Goal: Task Accomplishment & Management: Use online tool/utility

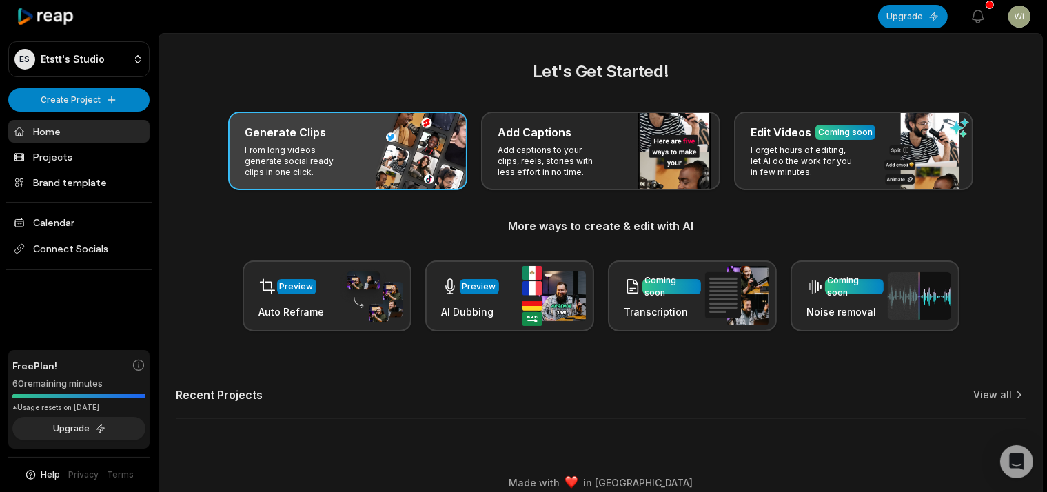
click at [323, 130] on h3 "Generate Clips" at bounding box center [285, 132] width 81 height 17
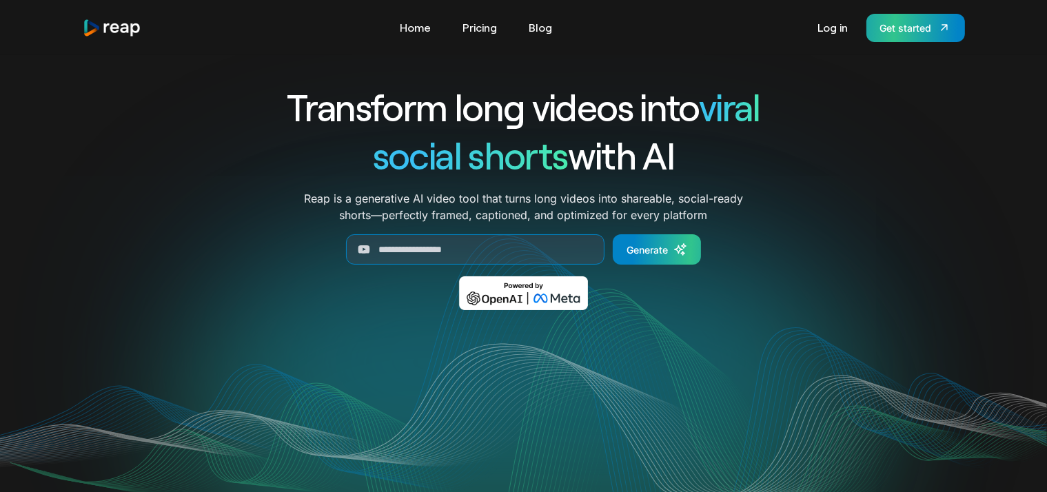
click at [885, 19] on link "Get started" at bounding box center [916, 28] width 99 height 28
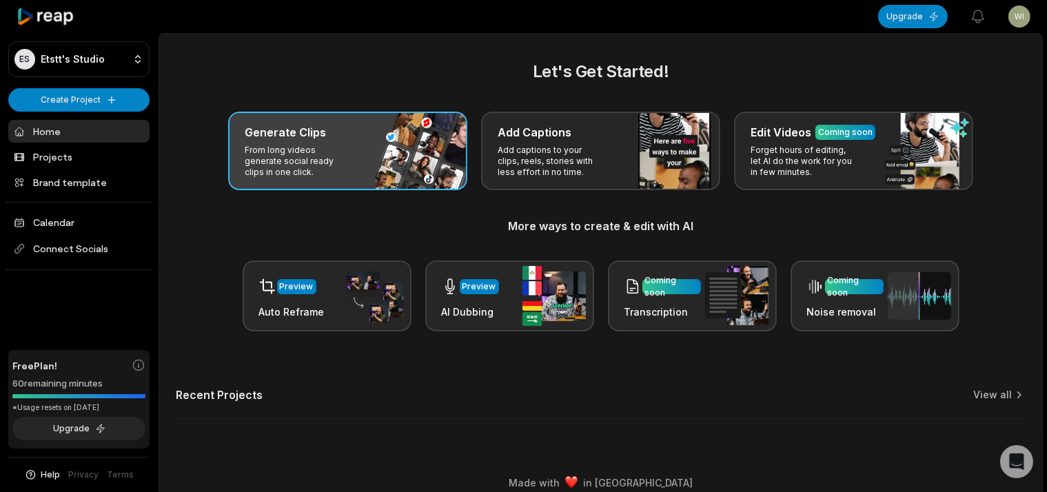
click at [319, 148] on p "From long videos generate social ready clips in one click." at bounding box center [298, 161] width 107 height 33
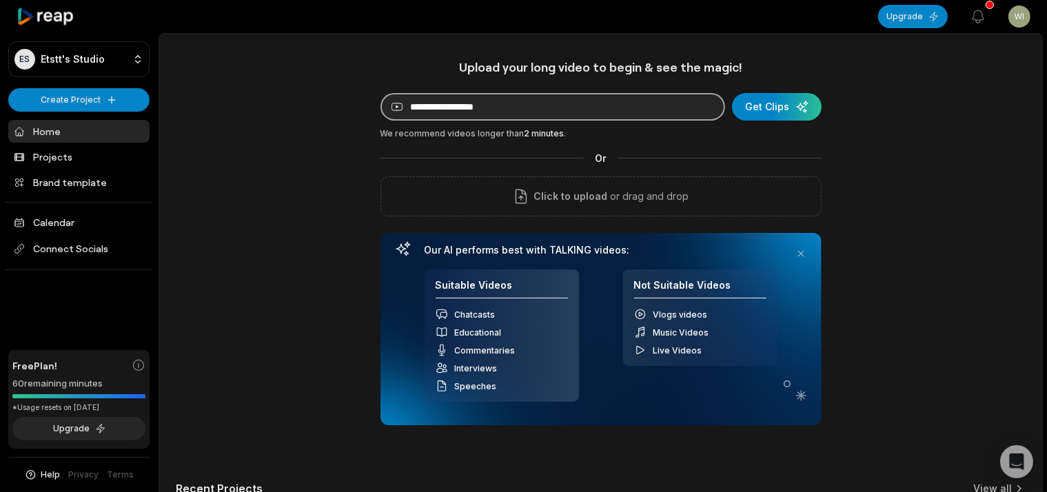
paste input "**********"
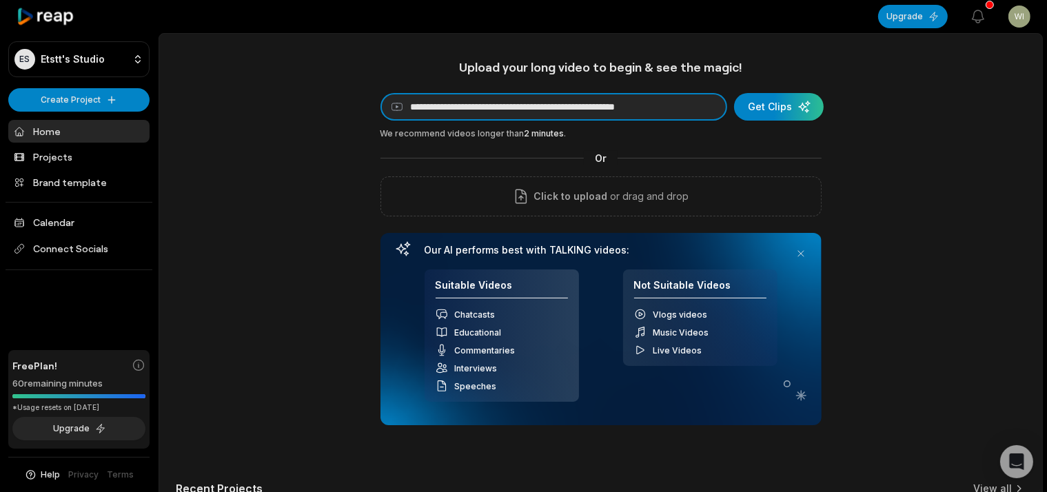
type input "**********"
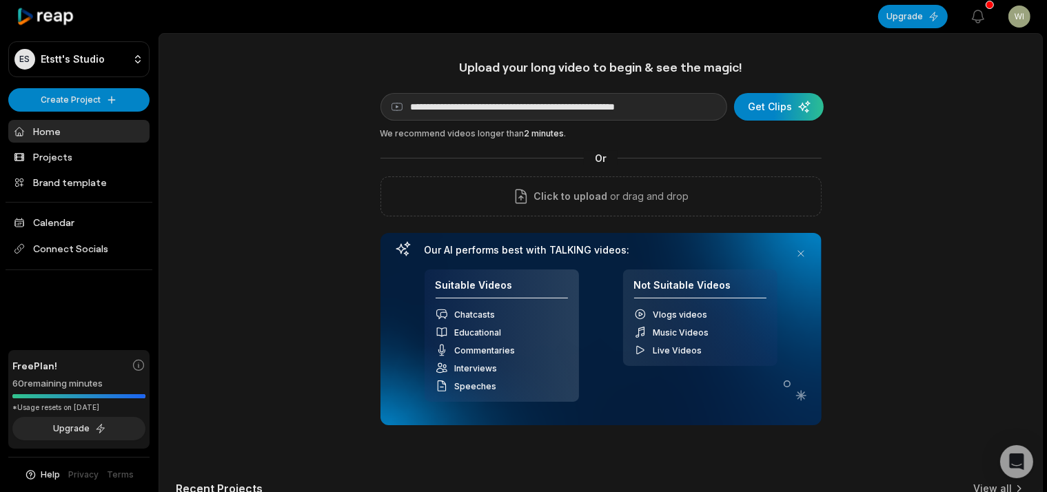
click at [761, 123] on div "**********" at bounding box center [601, 242] width 441 height 366
click at [757, 121] on div "**********" at bounding box center [601, 242] width 441 height 366
click at [759, 120] on div "submit" at bounding box center [779, 107] width 90 height 28
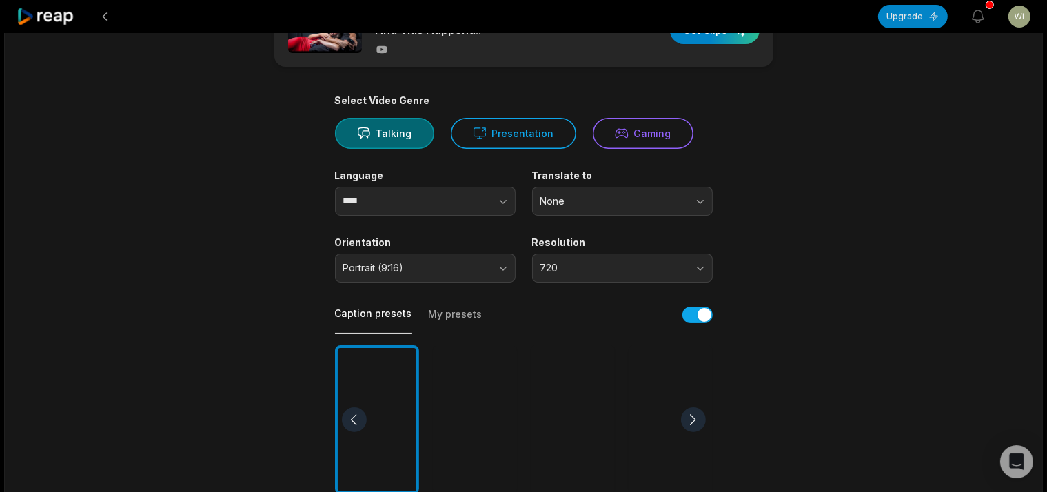
scroll to position [64, 0]
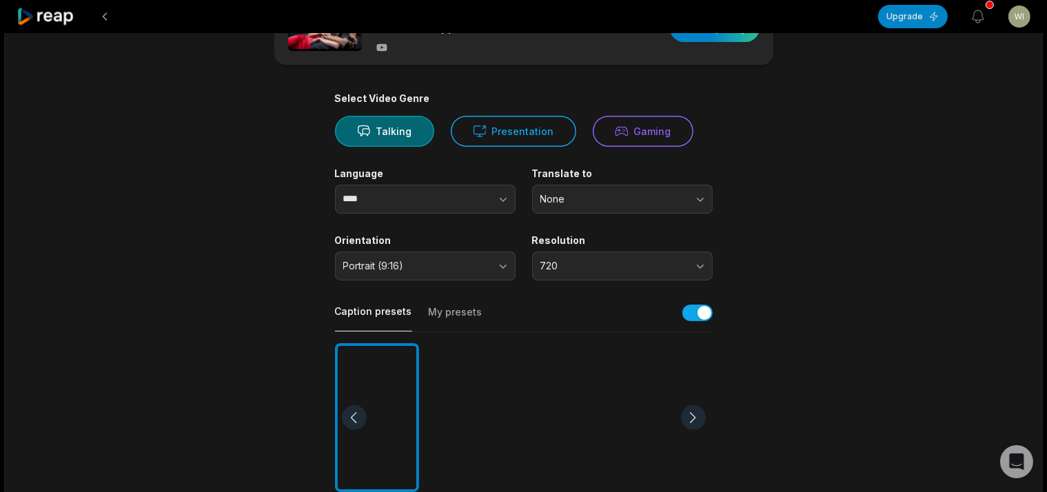
click at [691, 420] on div at bounding box center [693, 417] width 25 height 25
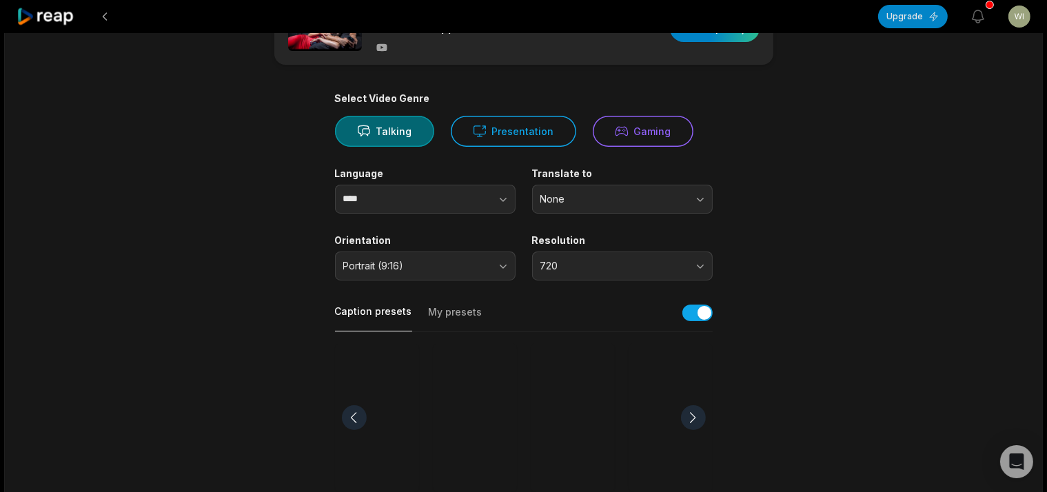
click at [691, 420] on div at bounding box center [693, 417] width 25 height 25
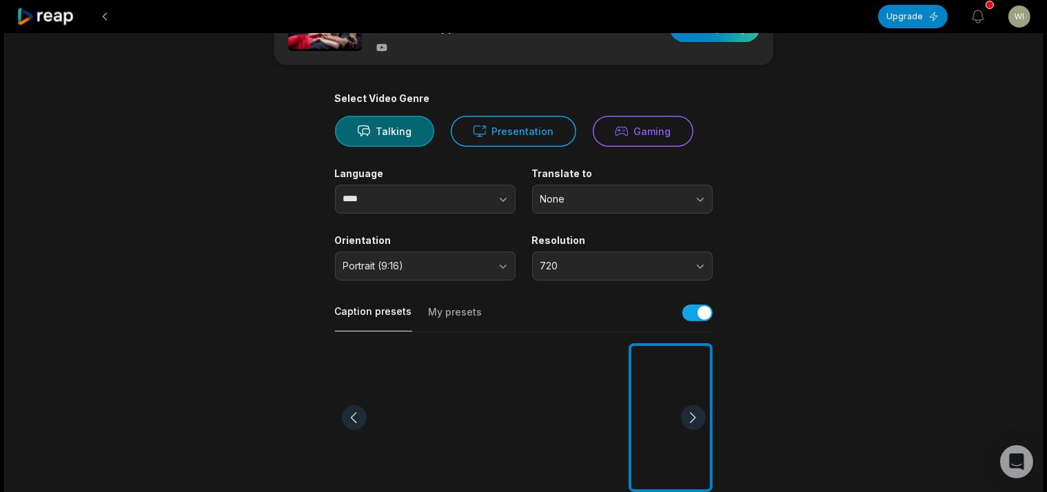
click at [691, 421] on div at bounding box center [693, 417] width 25 height 25
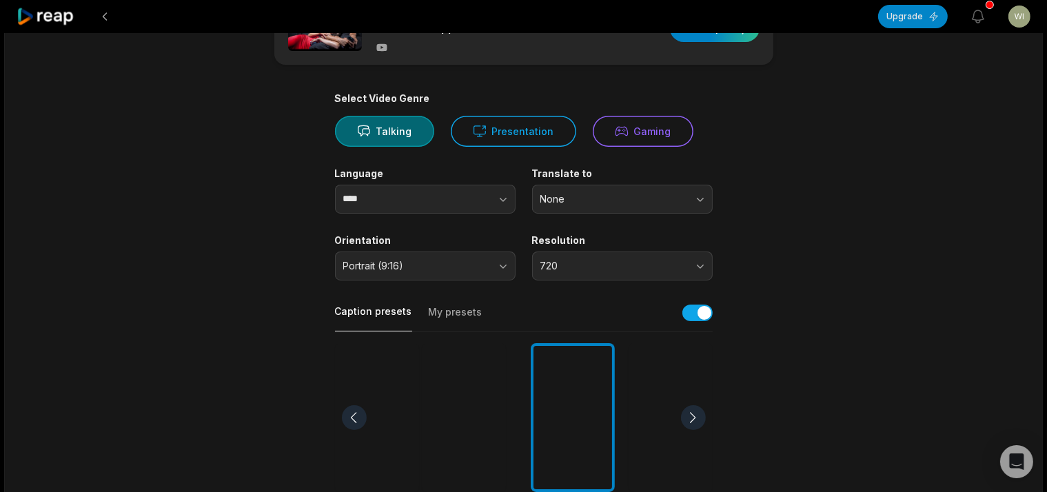
click at [691, 421] on div at bounding box center [693, 417] width 25 height 25
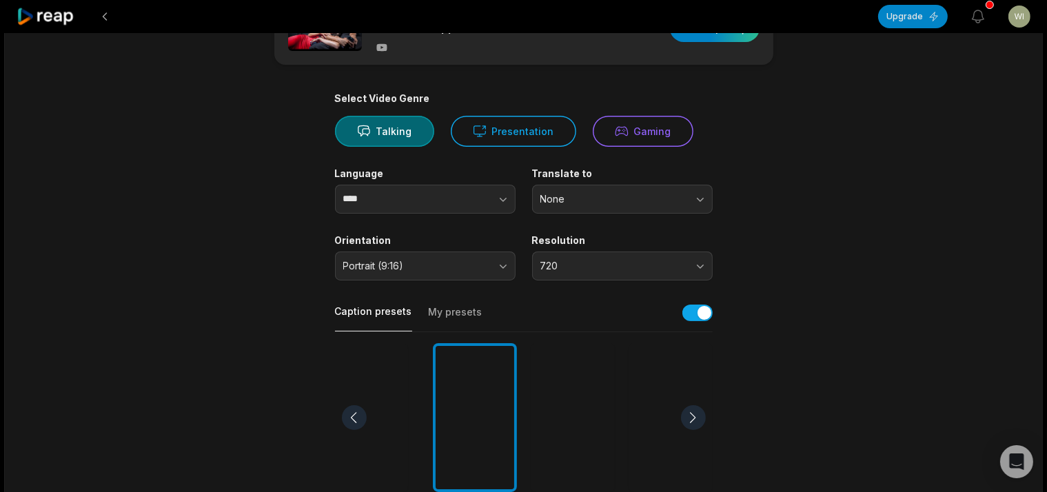
click at [691, 421] on div at bounding box center [693, 417] width 25 height 25
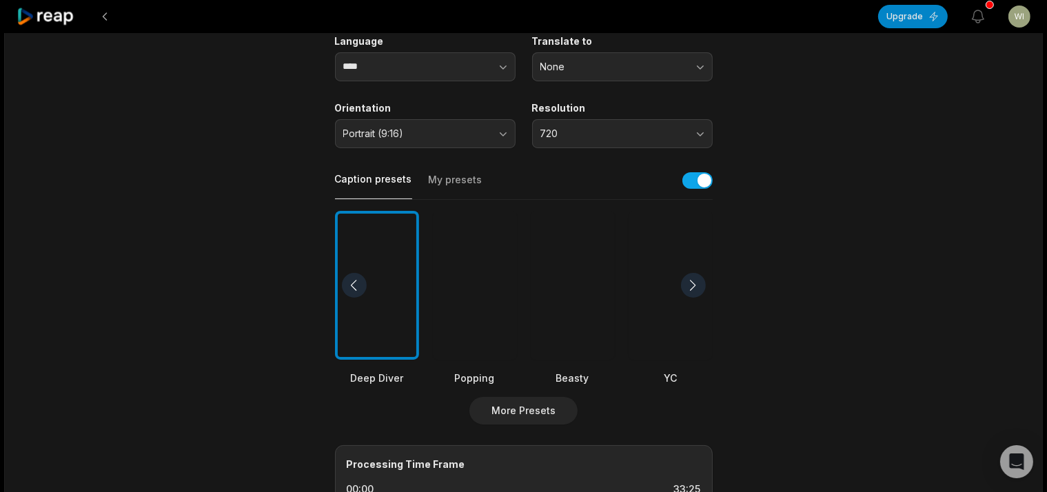
scroll to position [216, 0]
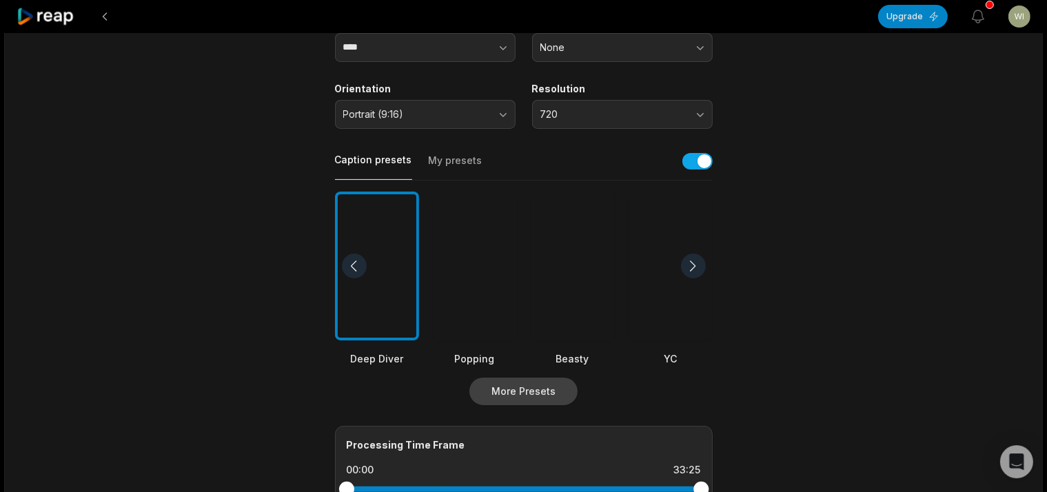
click at [500, 401] on button "More Presets" at bounding box center [524, 392] width 108 height 28
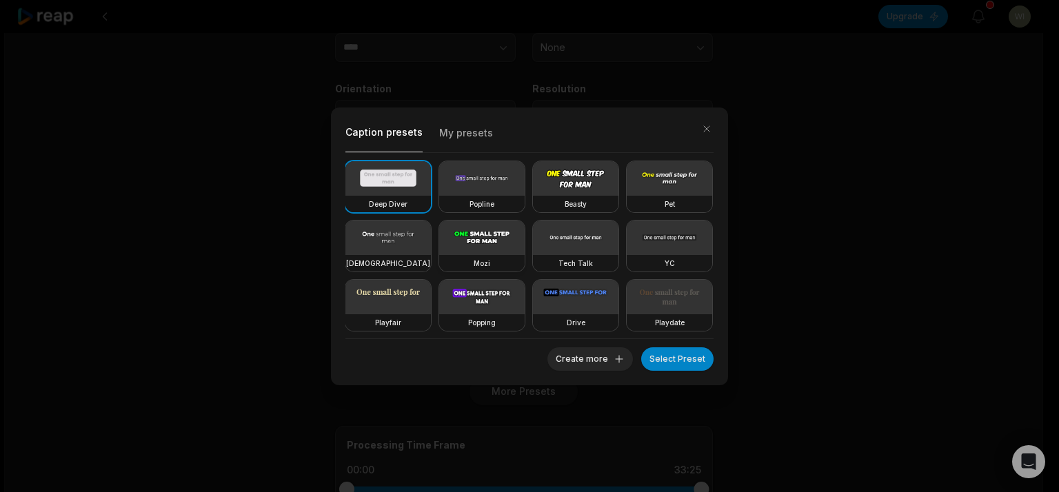
click at [525, 249] on video at bounding box center [482, 238] width 86 height 34
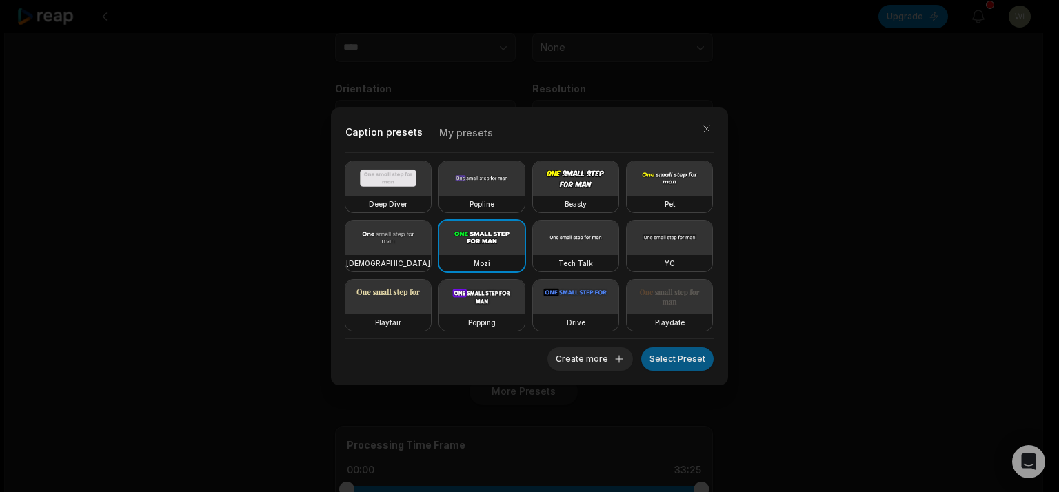
click at [676, 365] on button "Select Preset" at bounding box center [677, 359] width 72 height 23
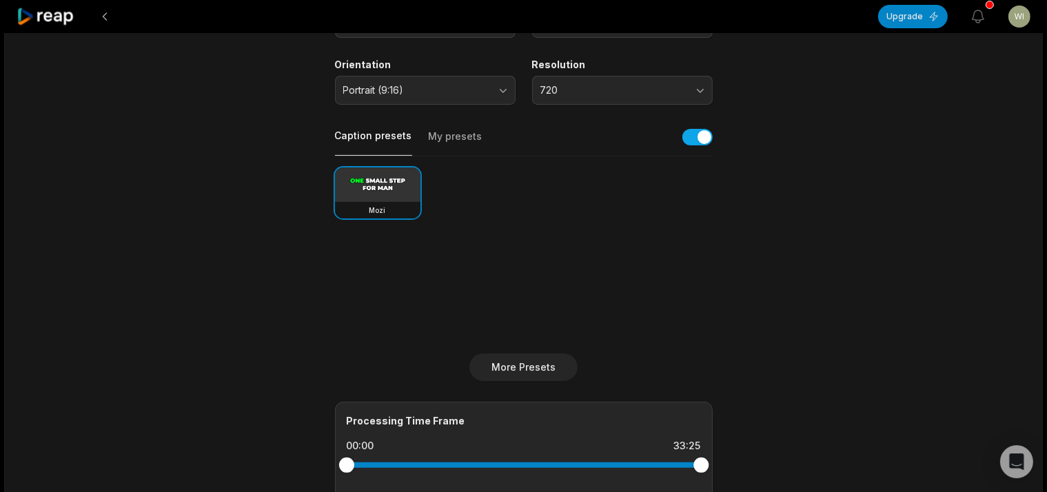
scroll to position [212, 0]
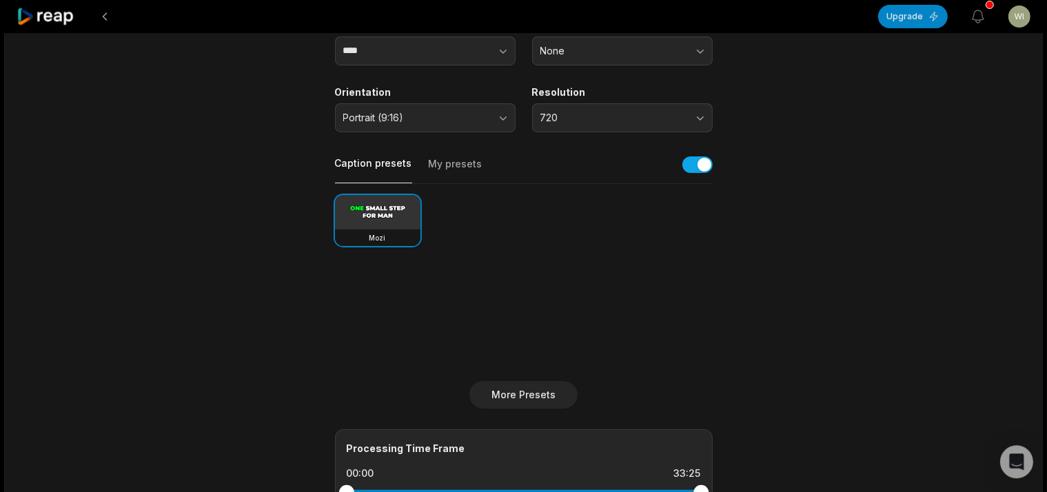
click at [1047, 210] on div "Upgrade View notifications Open user menu 33:25 Me And Marta Got Stuck In Uber …" at bounding box center [523, 288] width 1047 height 1000
drag, startPoint x: 1047, startPoint y: 203, endPoint x: 1049, endPoint y: 220, distance: 17.4
click at [1047, 220] on html "Upgrade View notifications Open user menu 33:25 Me And Marta Got Stuck In Uber …" at bounding box center [523, 34] width 1047 height 492
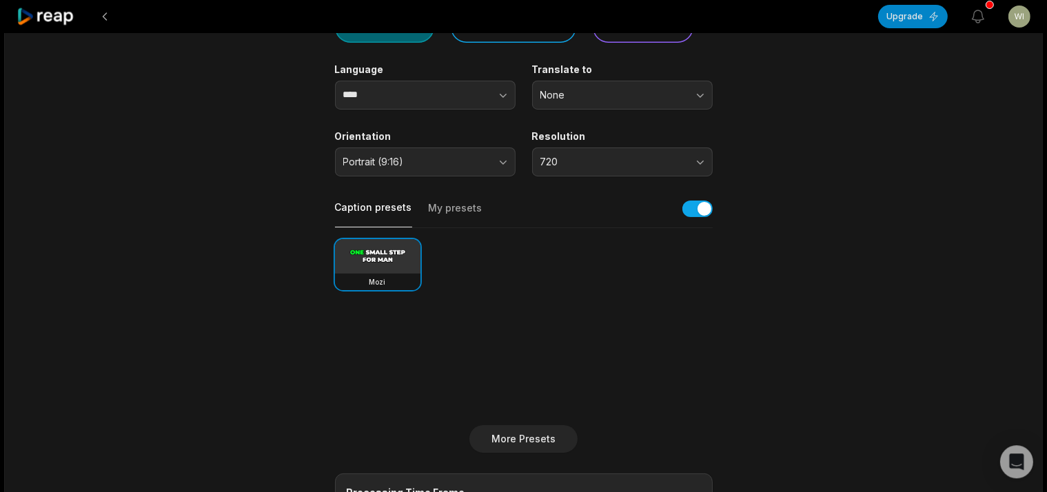
scroll to position [0, 0]
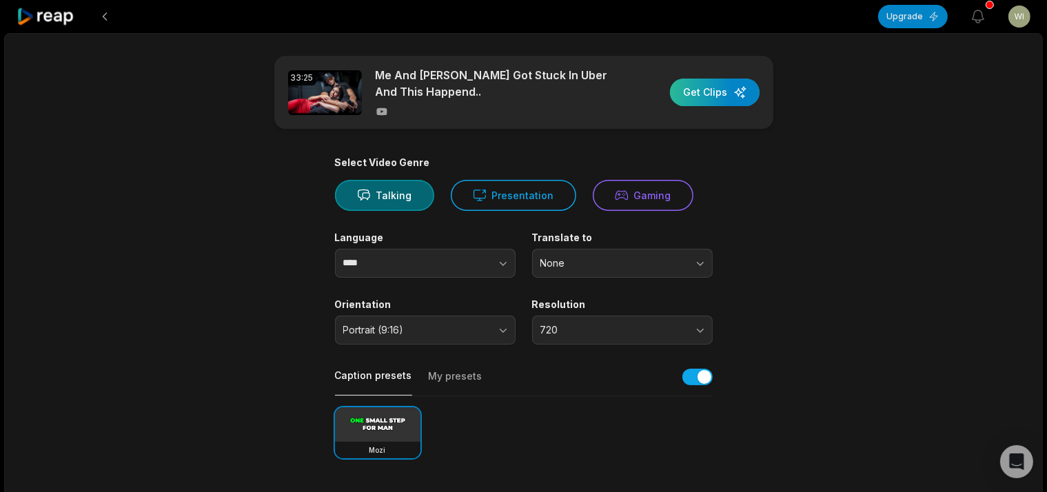
click at [750, 91] on div "button" at bounding box center [715, 93] width 90 height 28
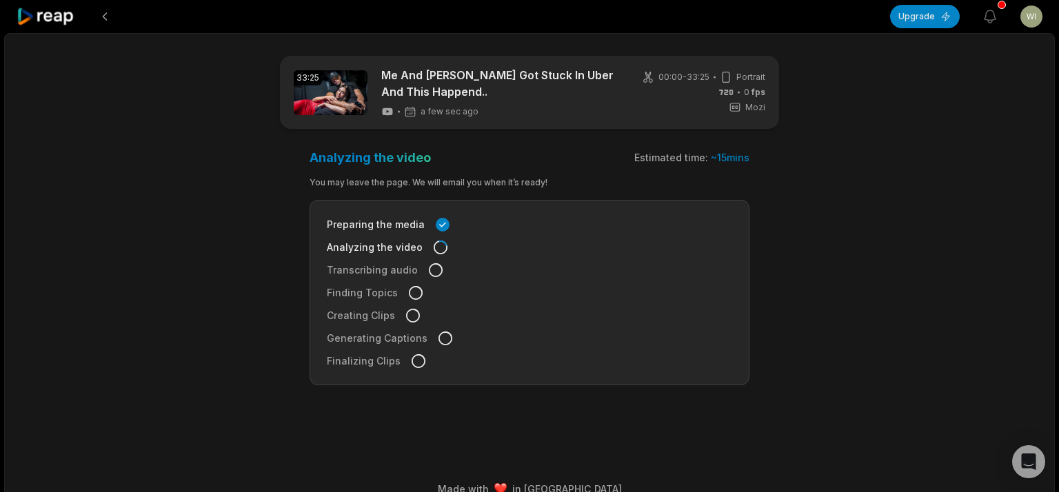
click at [1010, 13] on html "Upgrade View notifications Open user menu 33:25 Me And Marta Got Stuck In Uber …" at bounding box center [529, 246] width 1059 height 492
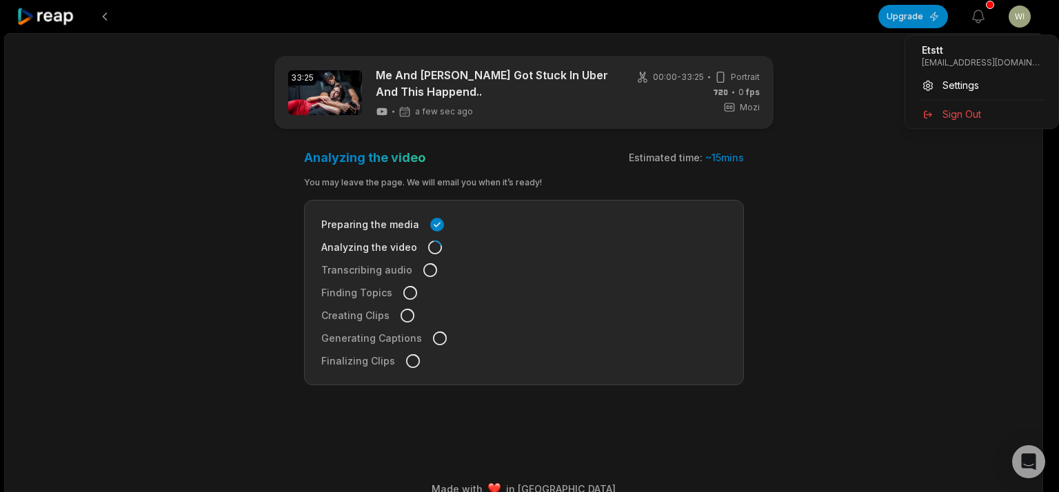
click at [385, 46] on html "Upgrade View notifications Open user menu 33:25 Me And Marta Got Stuck In Uber …" at bounding box center [529, 246] width 1059 height 492
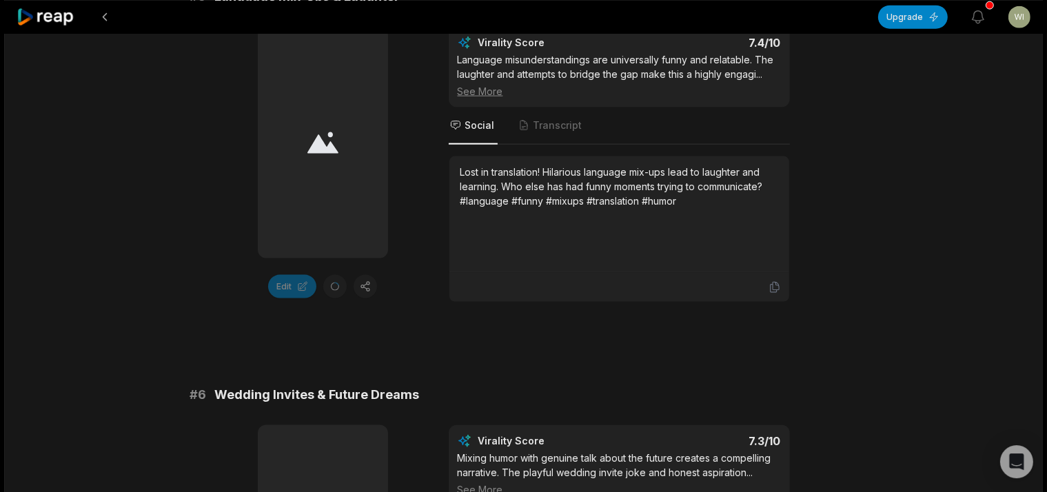
scroll to position [1889, 0]
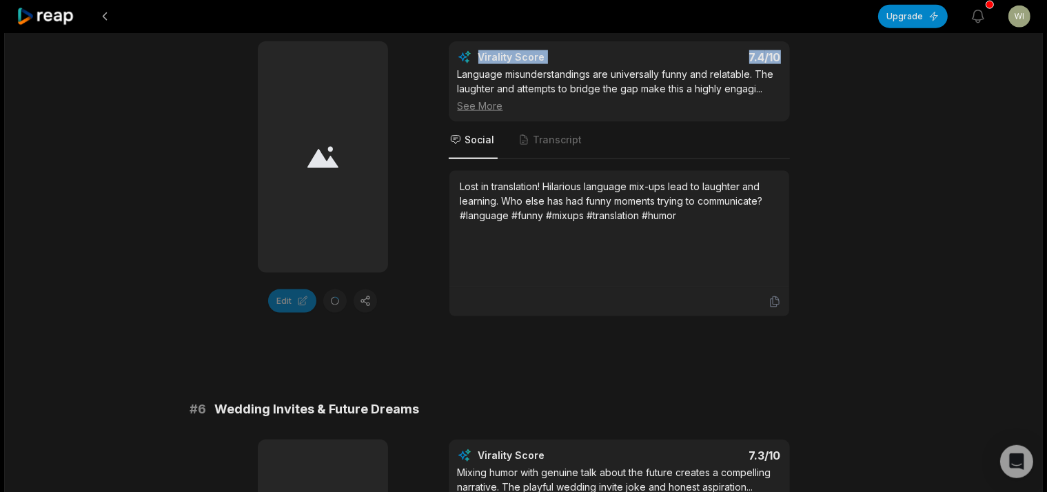
drag, startPoint x: 1058, startPoint y: 61, endPoint x: 1021, endPoint y: 21, distance: 54.6
click at [1021, 21] on div "Upgrade View notifications Open user menu 33:25 Me And Marta Got Stuck In Uber …" at bounding box center [523, 293] width 1047 height 4365
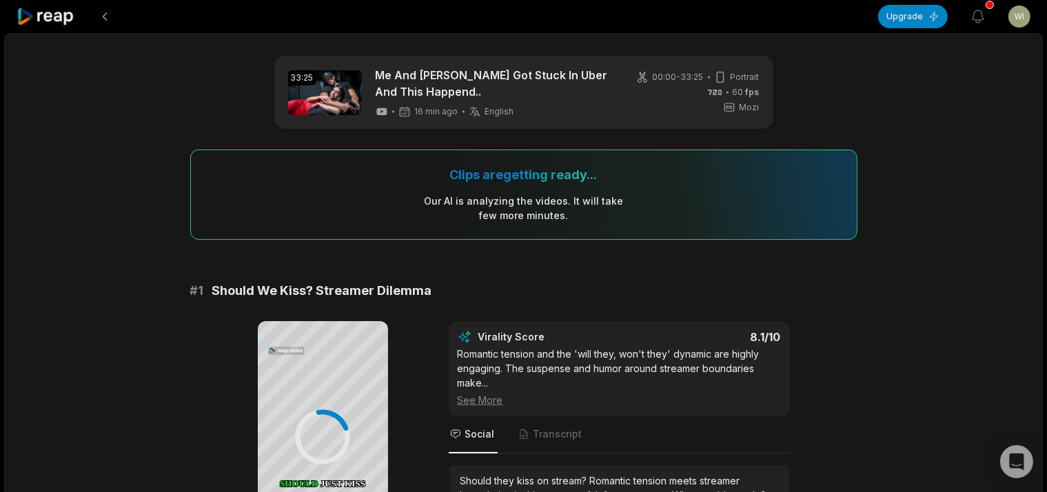
scroll to position [127, 0]
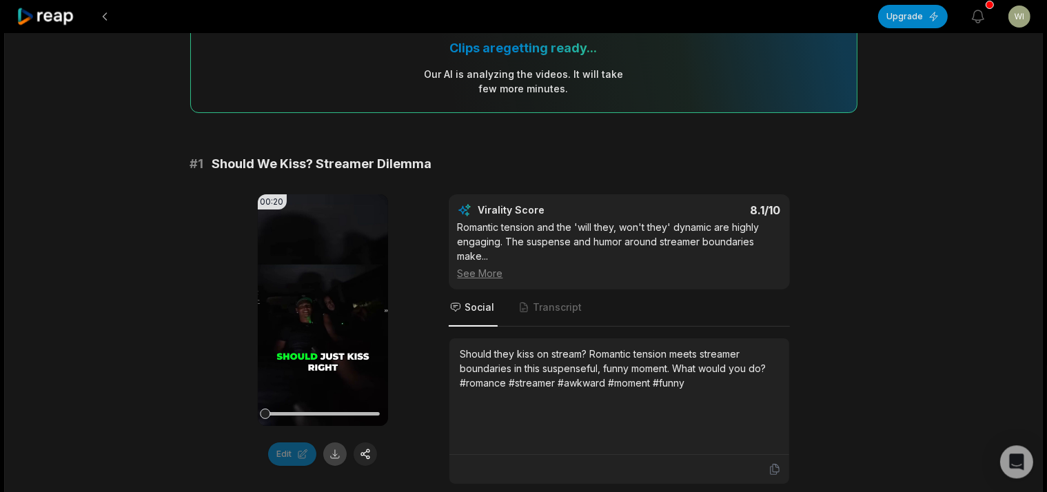
click at [340, 452] on button at bounding box center [334, 454] width 23 height 23
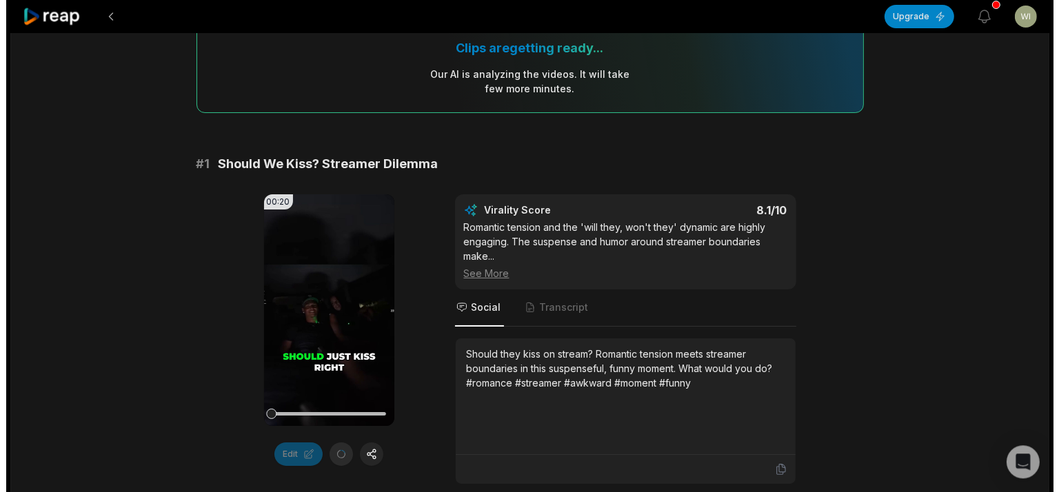
scroll to position [0, 0]
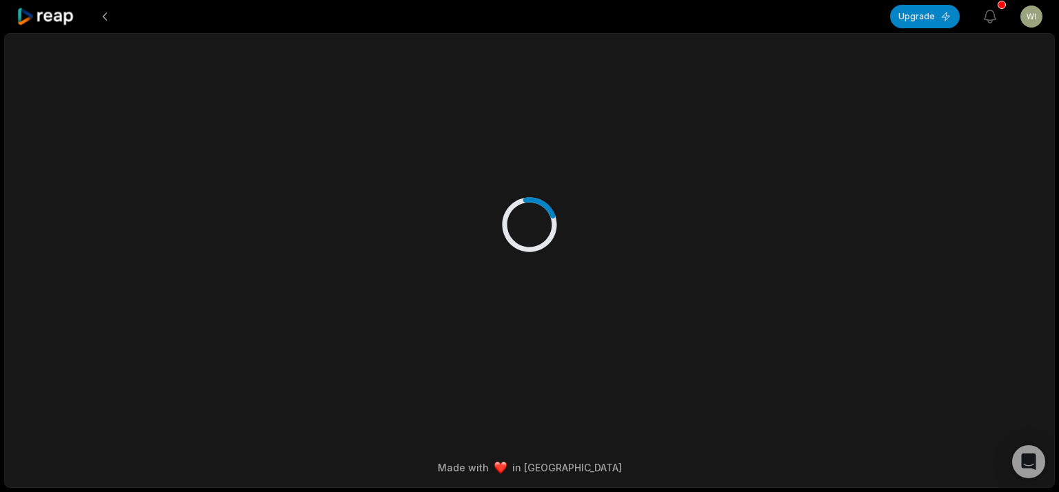
click at [294, 280] on div at bounding box center [530, 211] width 668 height 354
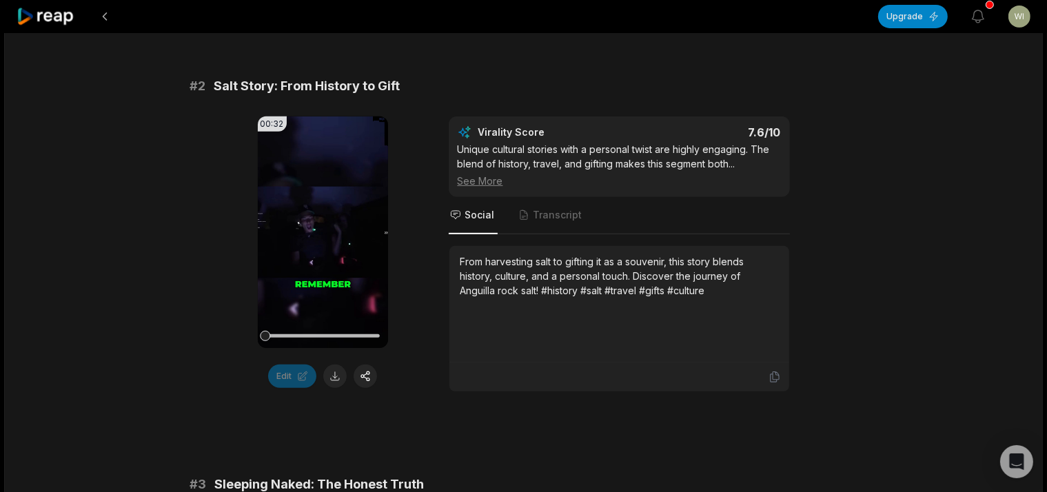
scroll to position [623, 0]
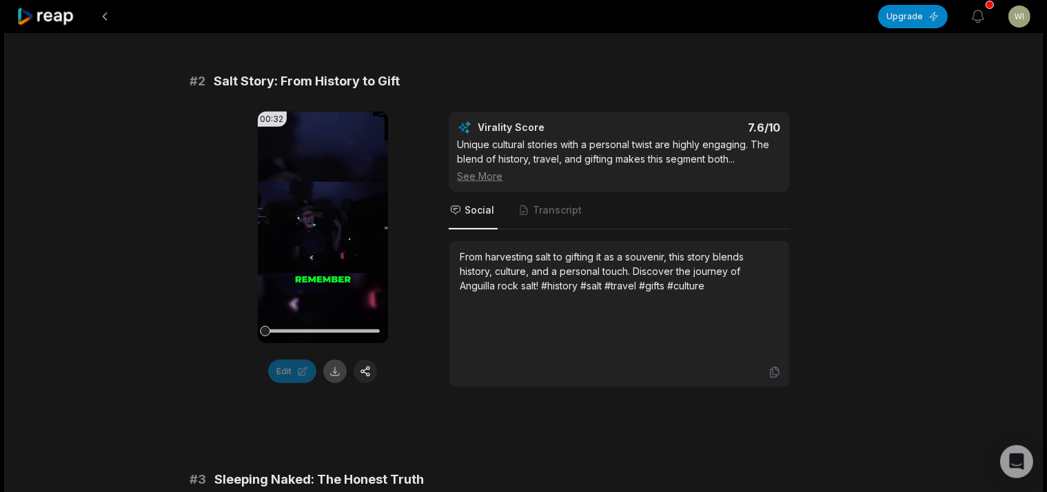
click at [336, 377] on button at bounding box center [334, 371] width 23 height 23
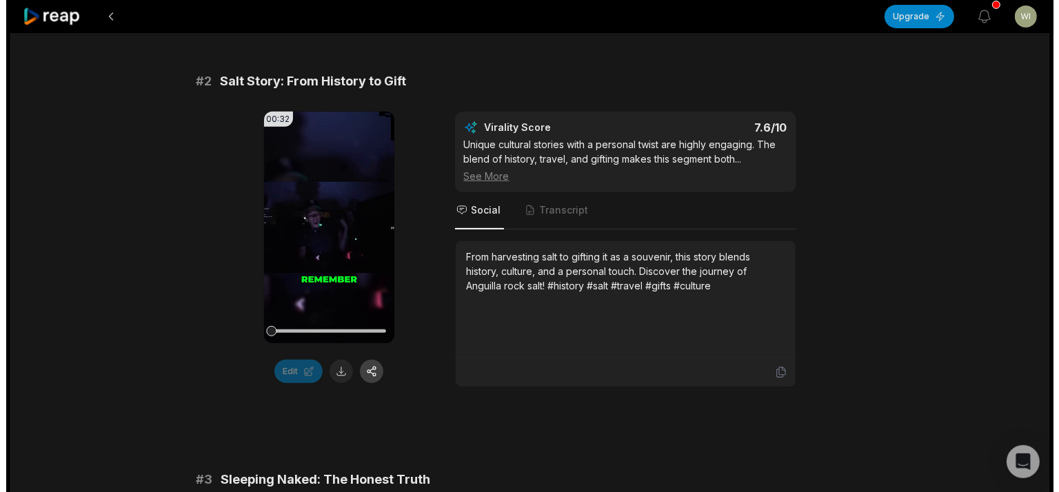
scroll to position [0, 0]
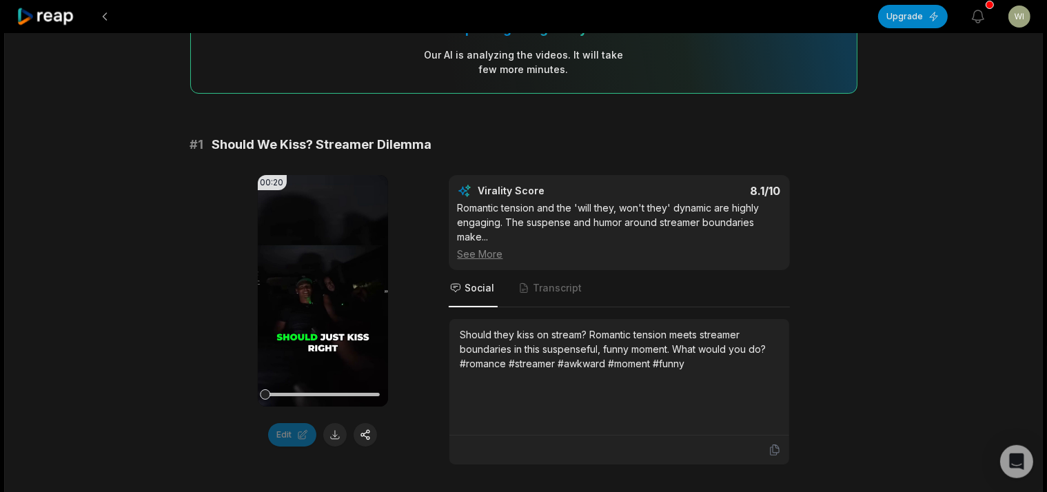
scroll to position [152, 0]
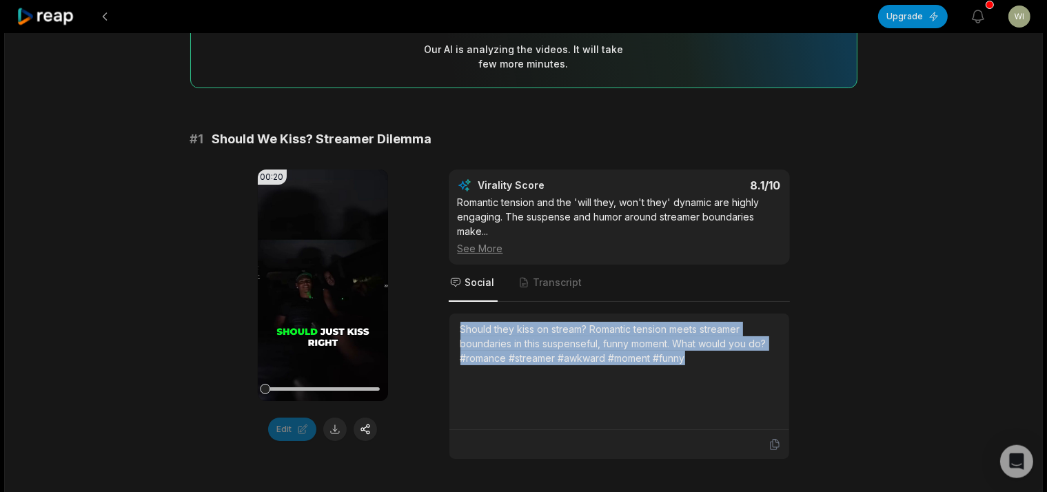
drag, startPoint x: 714, startPoint y: 359, endPoint x: 454, endPoint y: 322, distance: 262.6
click at [454, 322] on div "Should they kiss on stream? Romantic tension meets streamer boundaries in this …" at bounding box center [620, 372] width 340 height 117
copy div "Should they kiss on stream? Romantic tension meets streamer boundaries in this …"
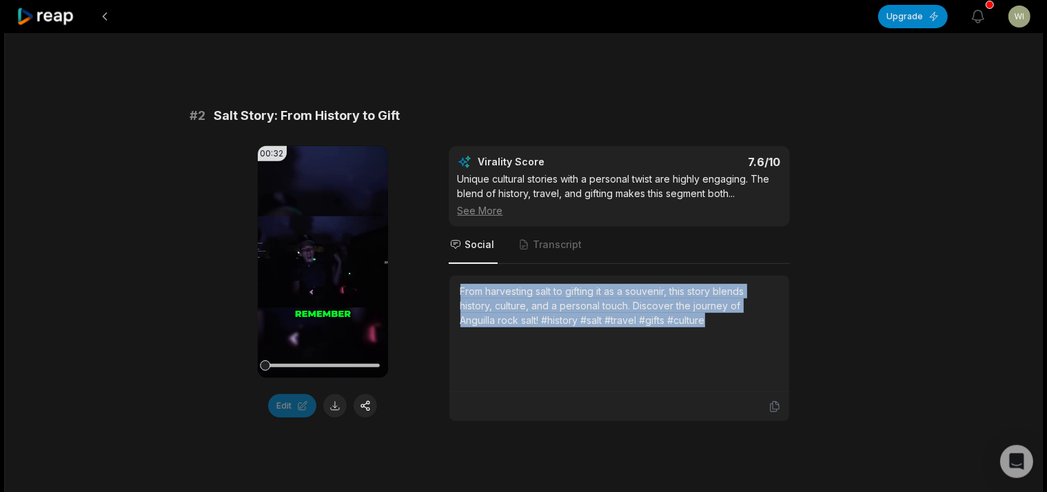
drag, startPoint x: 461, startPoint y: 283, endPoint x: 732, endPoint y: 337, distance: 275.7
click at [732, 337] on div "From harvesting salt to gifting it as a souvenir, this story blends history, cu…" at bounding box center [620, 333] width 318 height 99
copy div "From harvesting salt to gifting it as a souvenir, this story blends history, cu…"
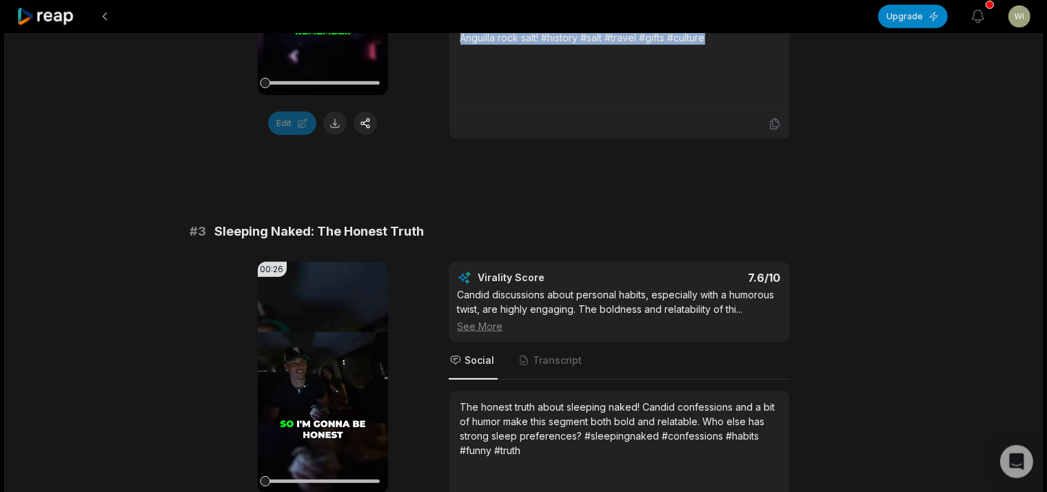
scroll to position [1025, 0]
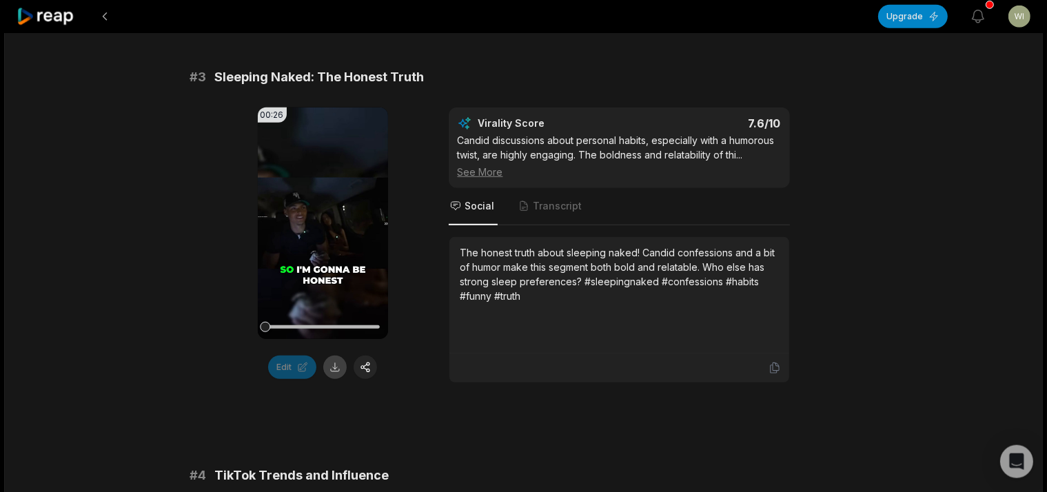
click at [335, 363] on button at bounding box center [334, 367] width 23 height 23
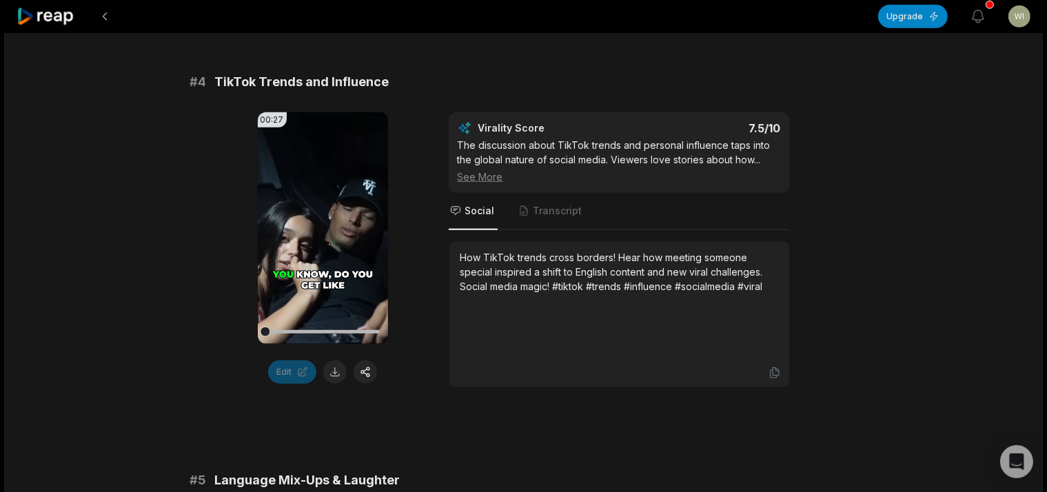
scroll to position [1462, 0]
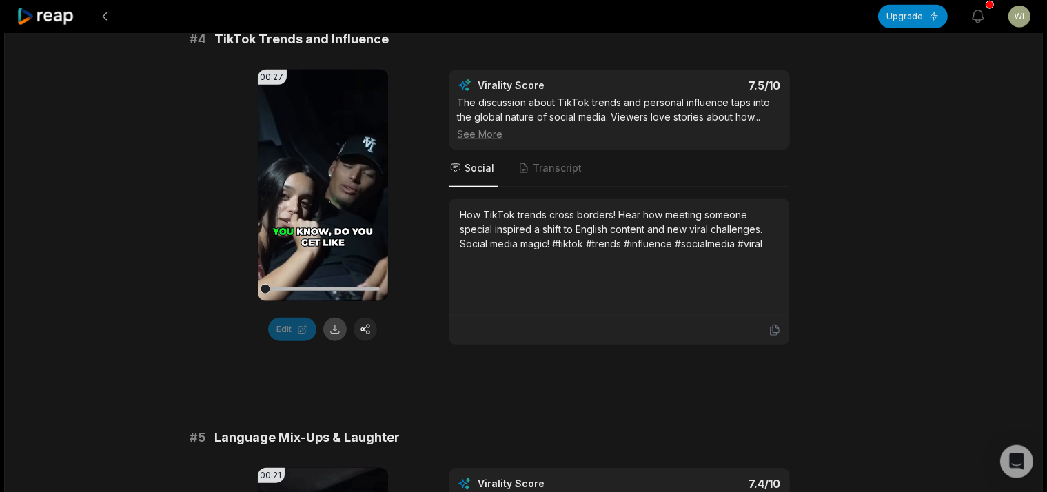
click at [337, 333] on button at bounding box center [334, 329] width 23 height 23
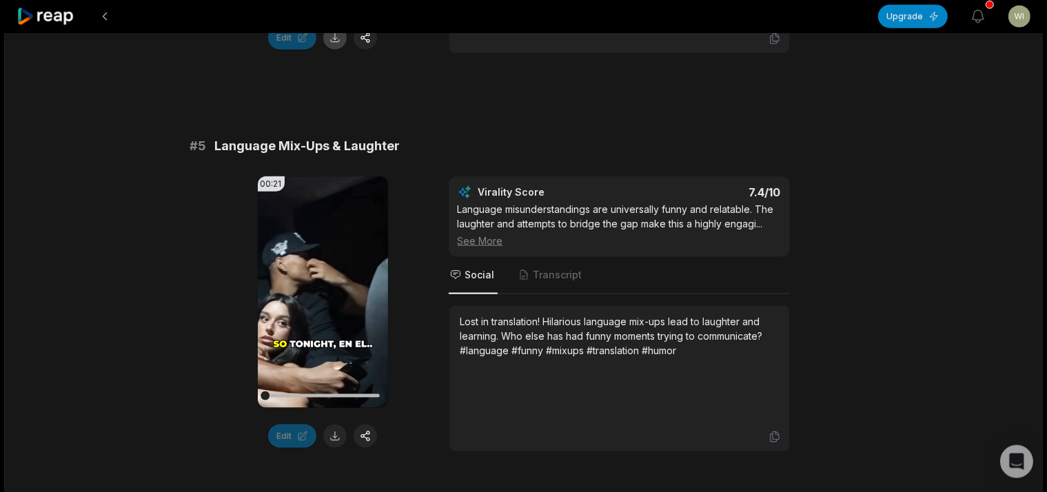
scroll to position [1826, 0]
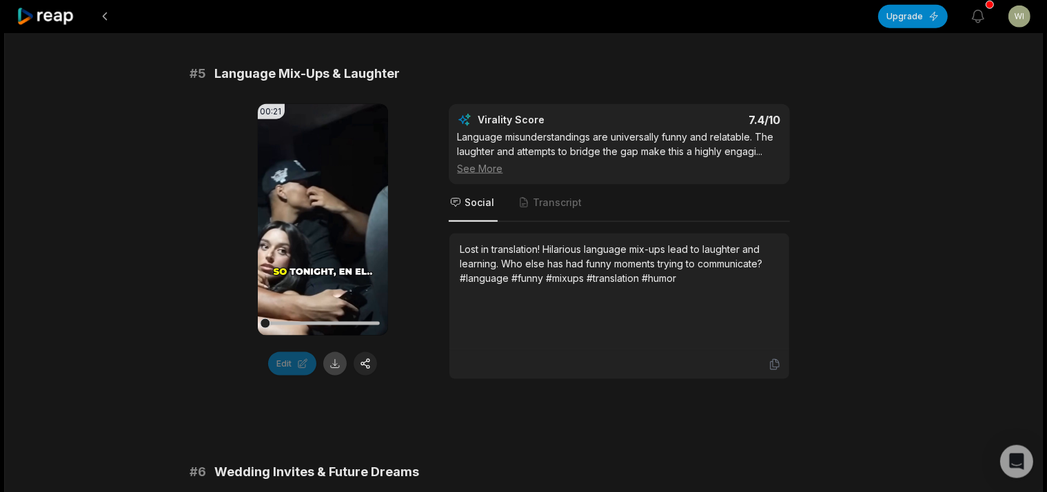
click at [330, 353] on button at bounding box center [334, 363] width 23 height 23
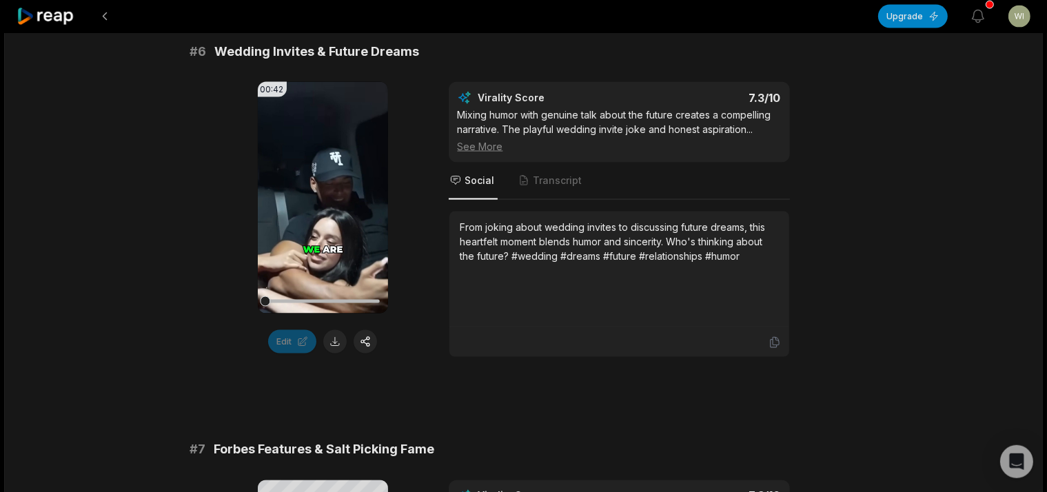
scroll to position [2263, 0]
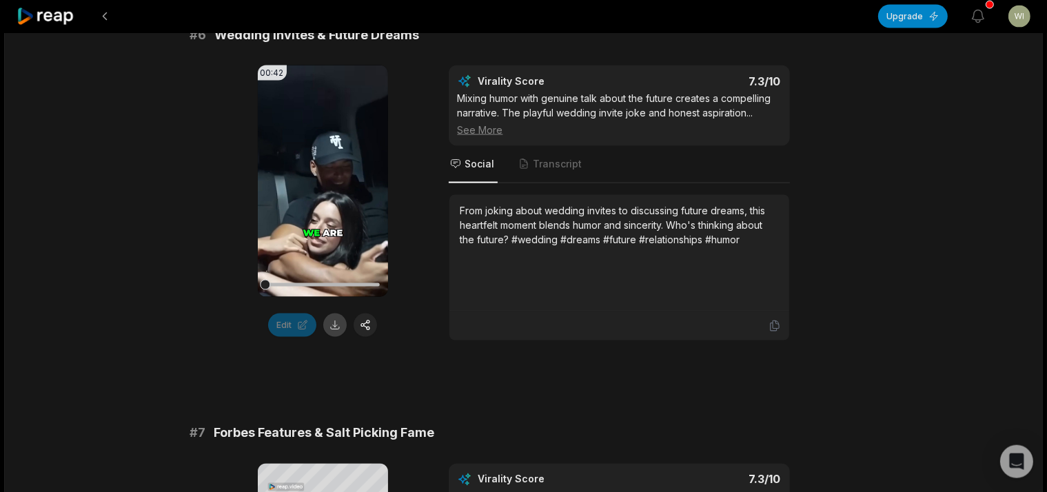
click at [332, 326] on button at bounding box center [334, 325] width 23 height 23
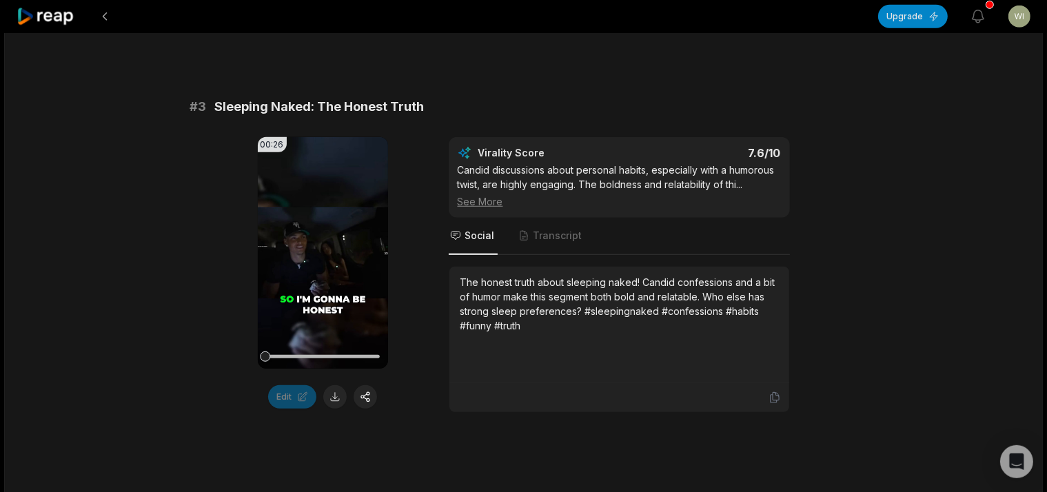
scroll to position [1025, 0]
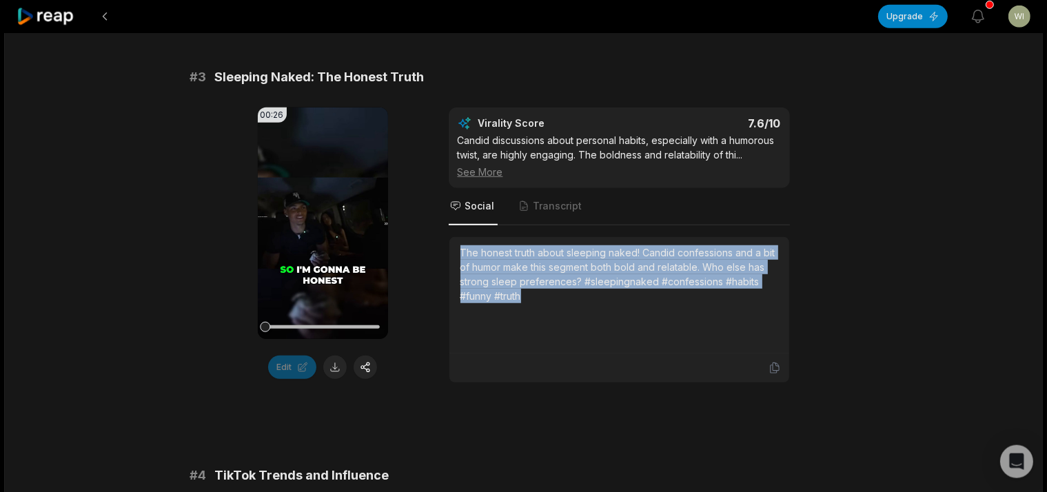
drag, startPoint x: 451, startPoint y: 248, endPoint x: 556, endPoint y: 309, distance: 121.5
click at [556, 309] on div "The honest truth about sleeping naked! Candid confessions and a bit of humor ma…" at bounding box center [620, 295] width 340 height 117
copy div "The honest truth about sleeping naked! Candid confessions and a bit of humor ma…"
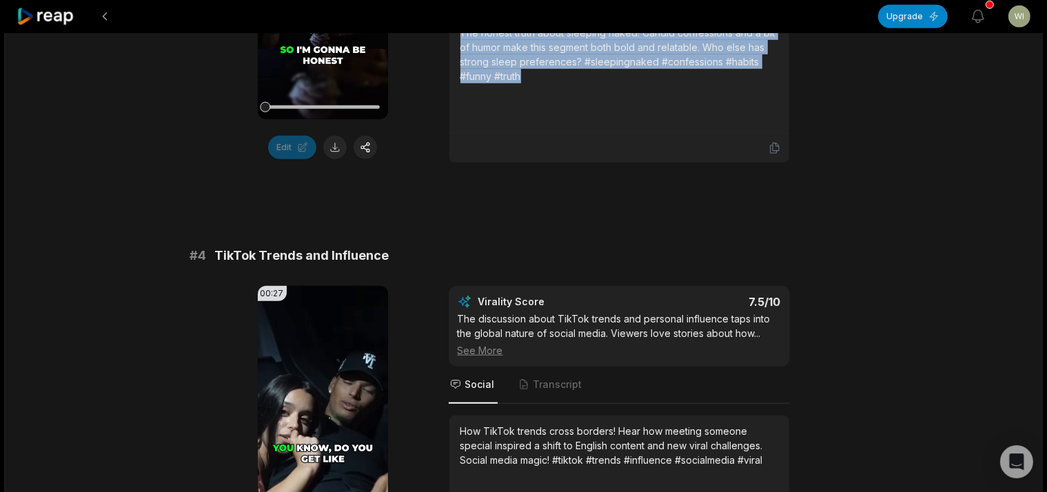
scroll to position [1389, 0]
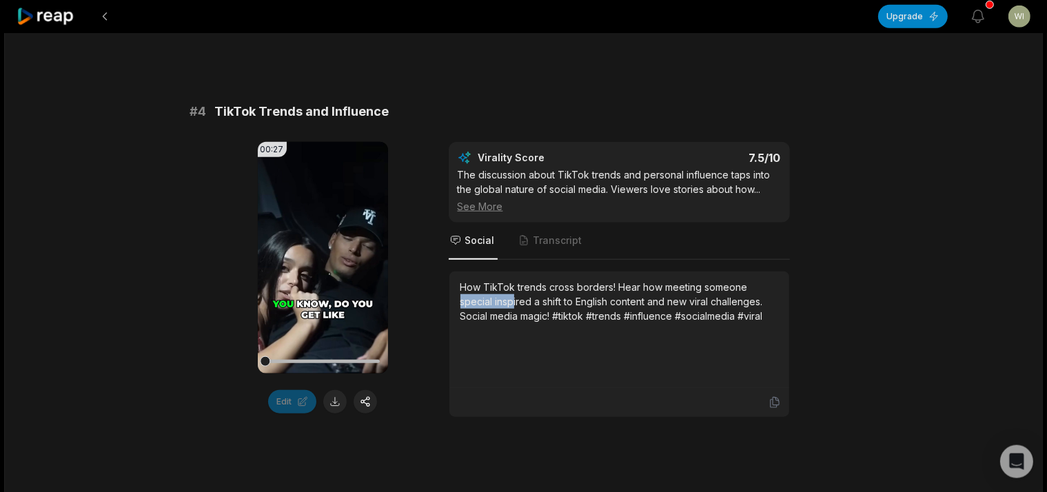
drag, startPoint x: 476, startPoint y: 301, endPoint x: 505, endPoint y: 301, distance: 29.0
click at [510, 301] on div "How TikTok trends cross borders! Hear how meeting someone special inspired a sh…" at bounding box center [620, 301] width 318 height 43
click at [465, 336] on div "How TikTok trends cross borders! Hear how meeting someone special inspired a sh…" at bounding box center [620, 329] width 318 height 99
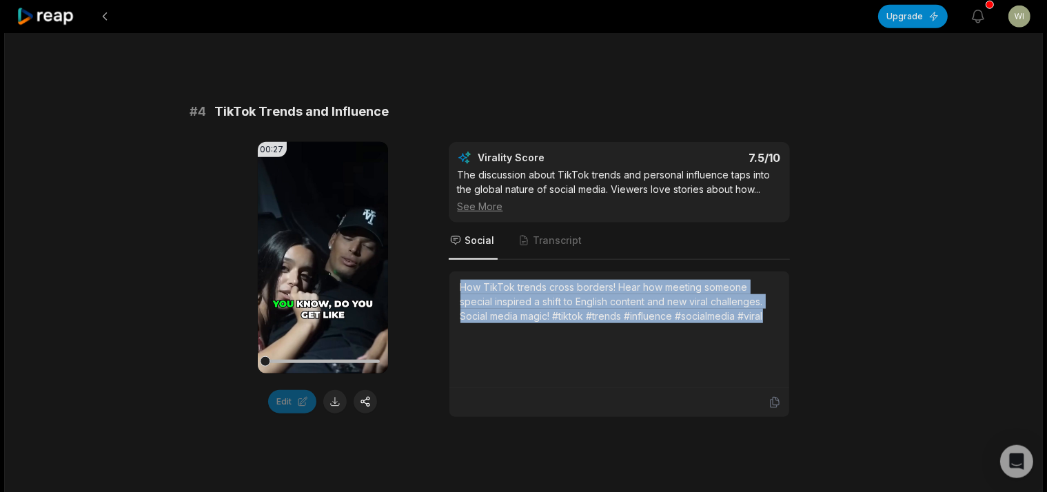
drag, startPoint x: 457, startPoint y: 281, endPoint x: 803, endPoint y: 317, distance: 347.4
click at [790, 318] on div "How TikTok trends cross borders! Hear how meeting someone special inspired a sh…" at bounding box center [620, 330] width 340 height 117
copy div "How TikTok trends cross borders! Hear how meeting someone special inspired a sh…"
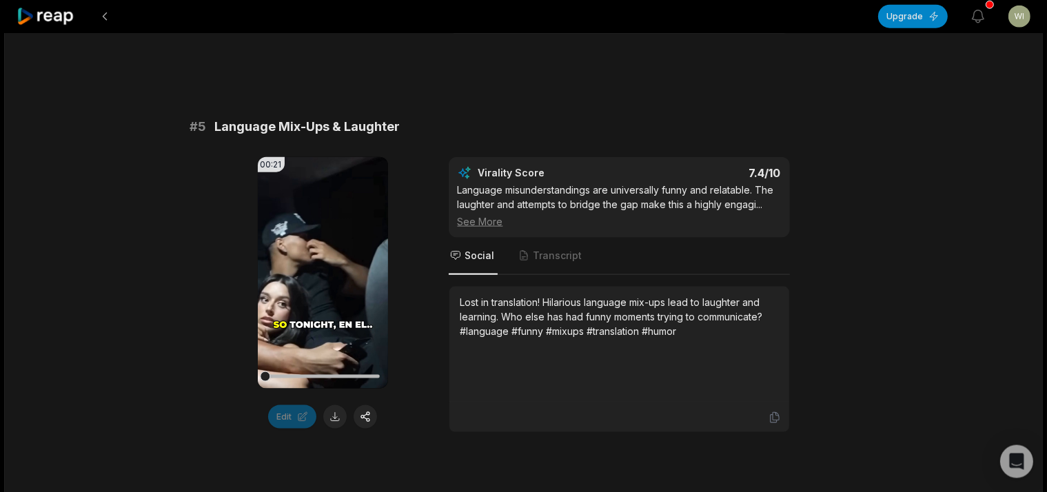
scroll to position [1826, 0]
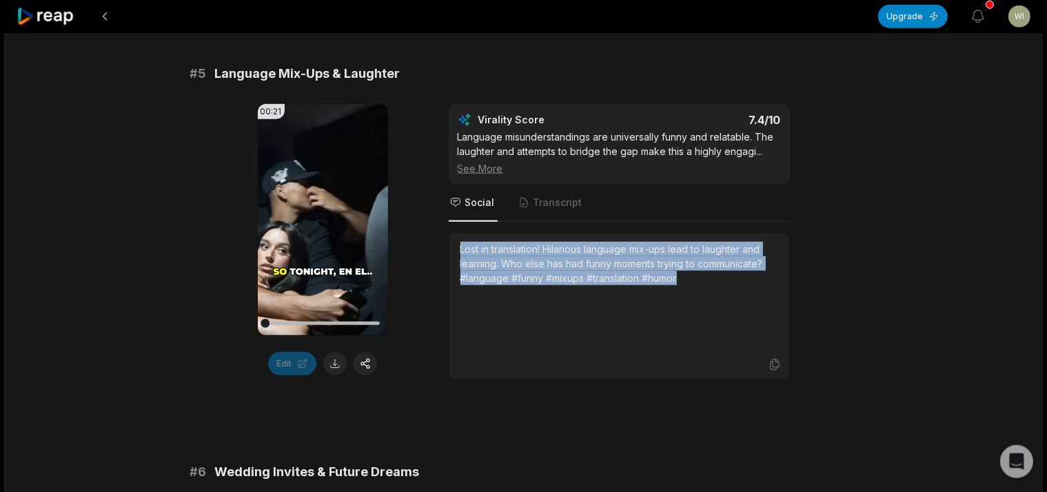
drag, startPoint x: 447, startPoint y: 243, endPoint x: 717, endPoint y: 307, distance: 277.7
click at [717, 307] on div "00:21 Your browser does not support mp4 format. Edit Virality Score 7.4 /10 Lan…" at bounding box center [524, 242] width 668 height 276
copy div "Lost in translation! Hilarious language mix-ups lead to laughter and learning. …"
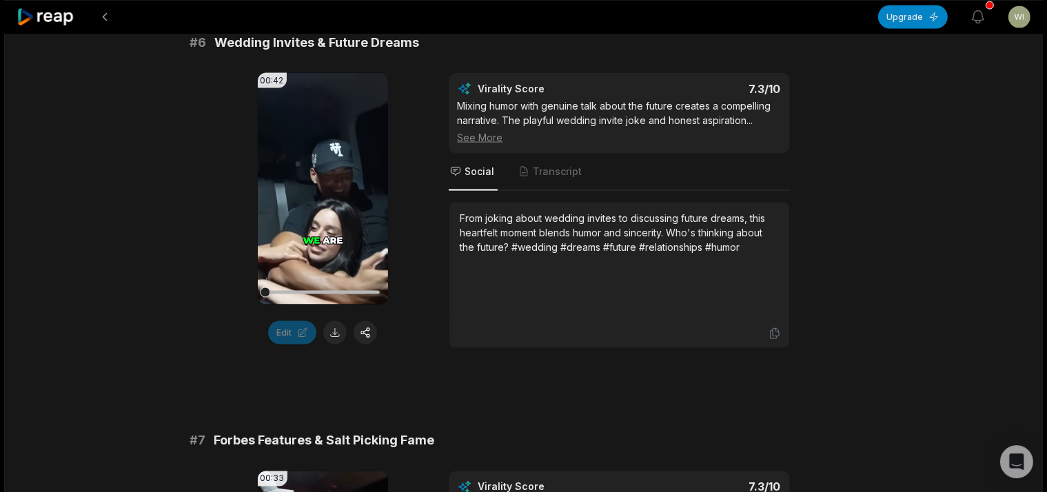
scroll to position [2263, 0]
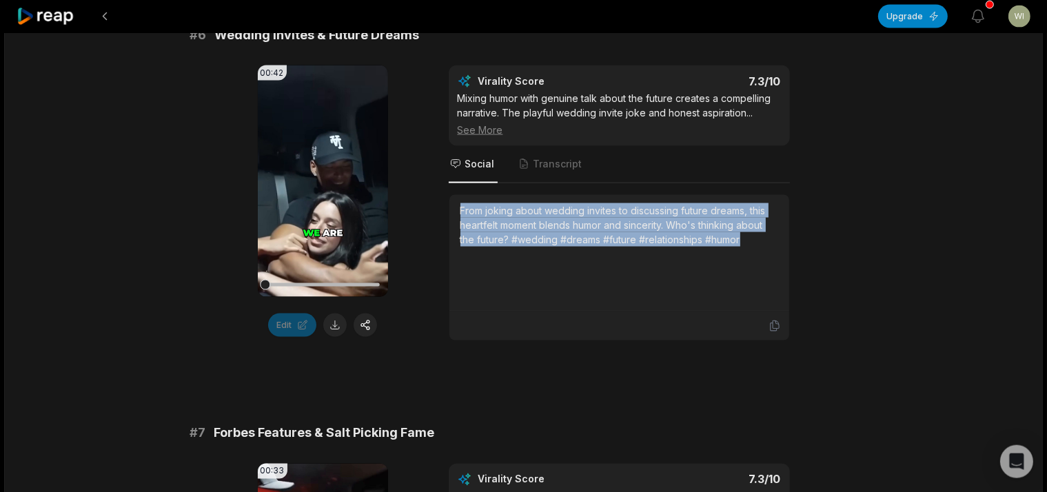
drag, startPoint x: 468, startPoint y: 204, endPoint x: 812, endPoint y: 254, distance: 348.4
click at [790, 275] on div "From joking about wedding invites to discussing future dreams, this heartfelt m…" at bounding box center [620, 253] width 340 height 117
copy div "From joking about wedding invites to discussing future dreams, this heartfelt m…"
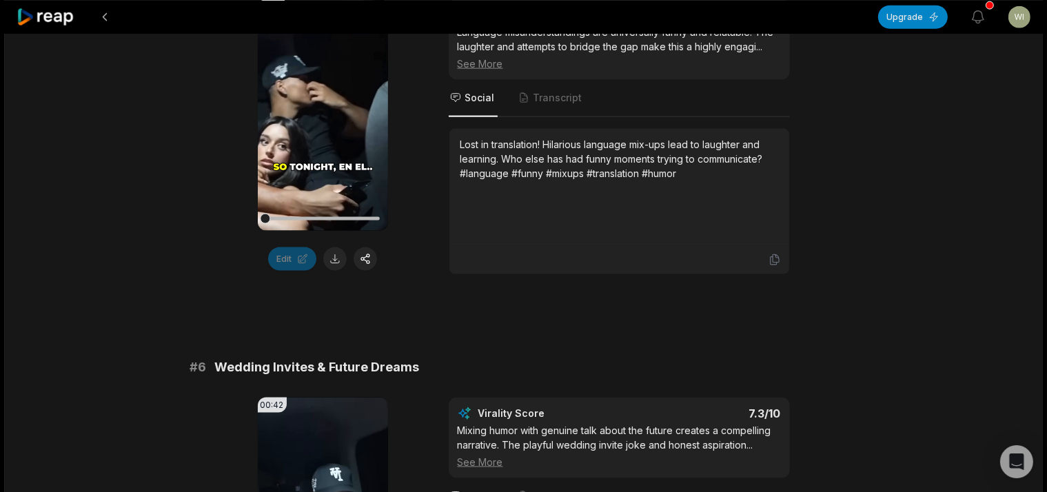
scroll to position [1899, 0]
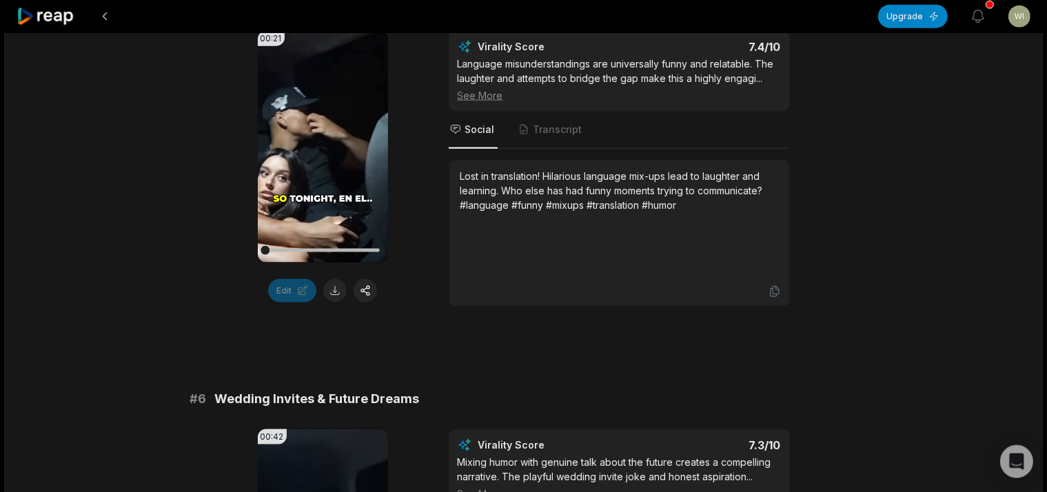
click at [83, 8] on div at bounding box center [448, 16] width 862 height 33
click at [91, 16] on div at bounding box center [448, 16] width 862 height 33
click at [98, 16] on button at bounding box center [104, 16] width 25 height 25
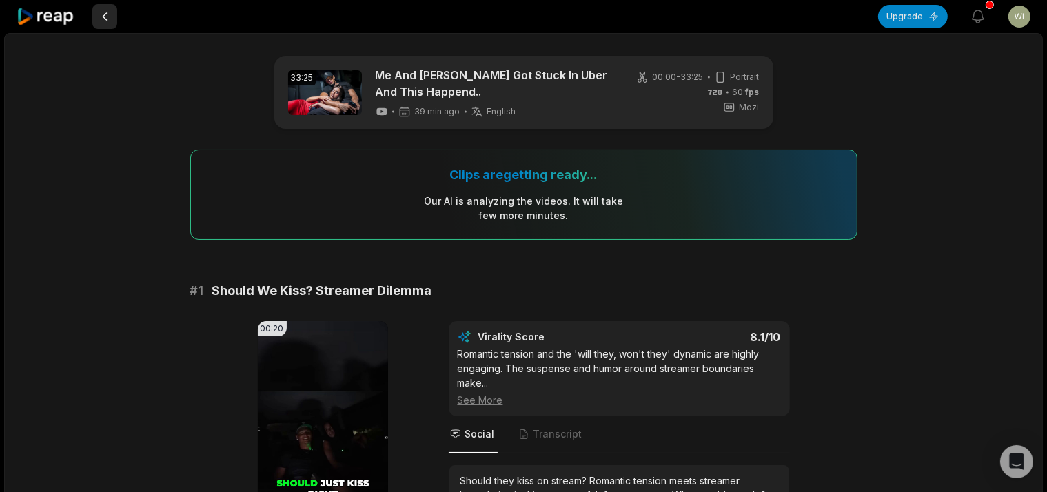
drag, startPoint x: 101, startPoint y: 17, endPoint x: 95, endPoint y: 11, distance: 7.8
click at [99, 17] on button at bounding box center [104, 16] width 25 height 25
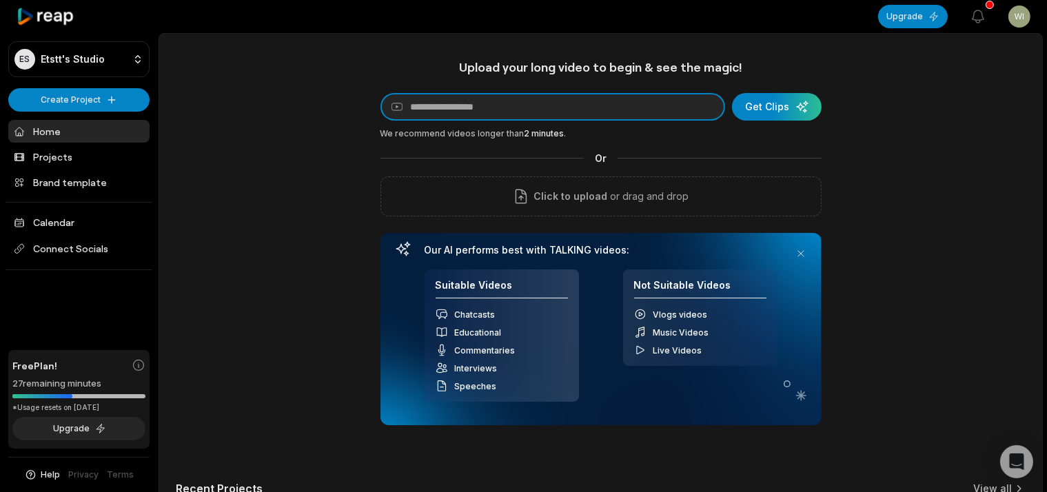
paste input "**********"
type input "**********"
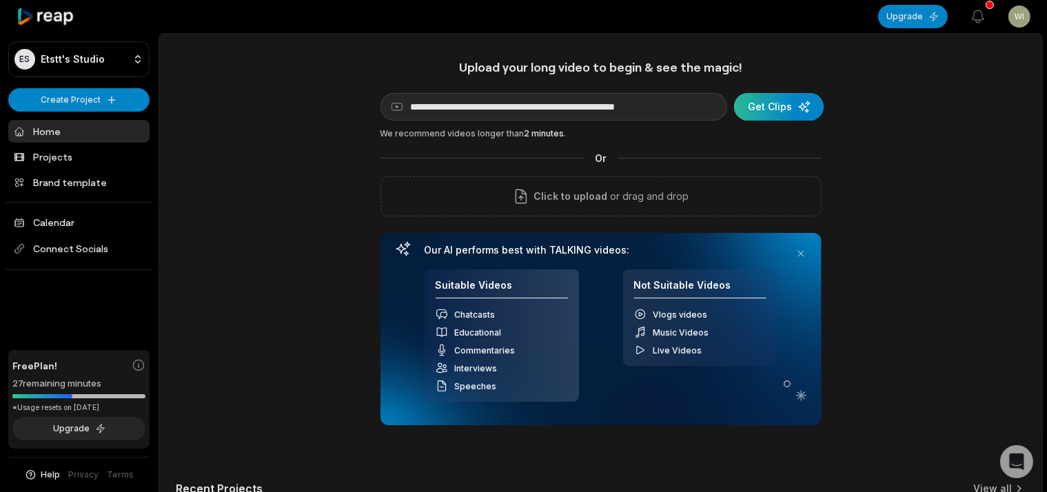
click at [802, 109] on div "submit" at bounding box center [779, 107] width 90 height 28
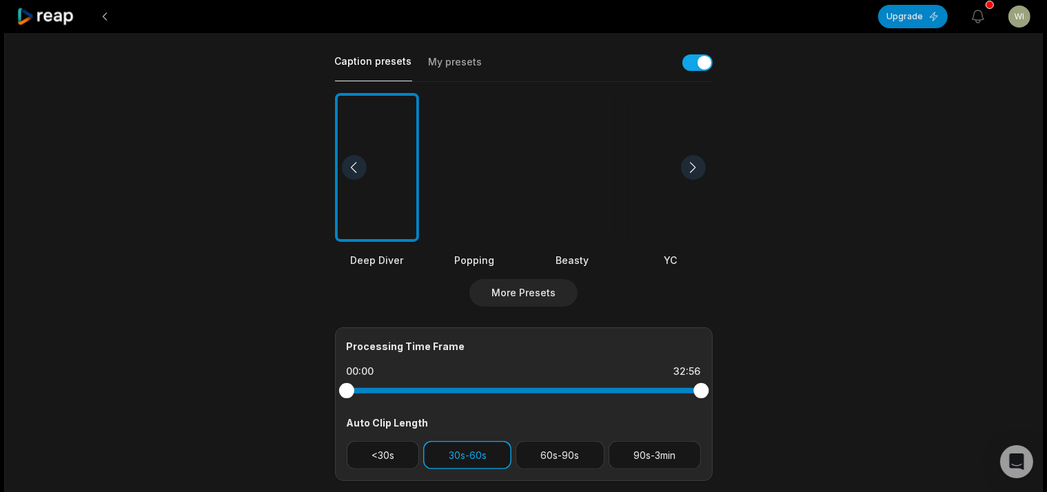
scroll to position [281, 0]
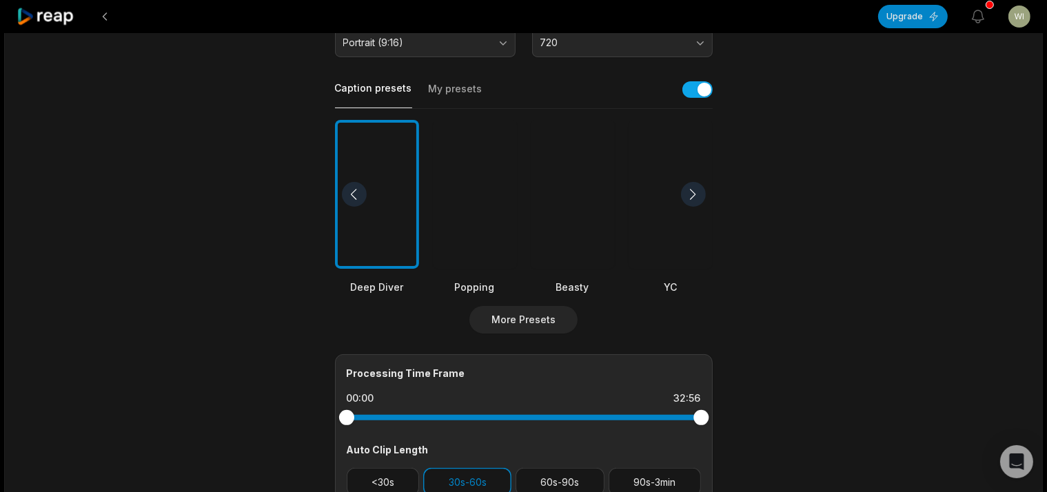
click at [398, 239] on div at bounding box center [377, 195] width 84 height 150
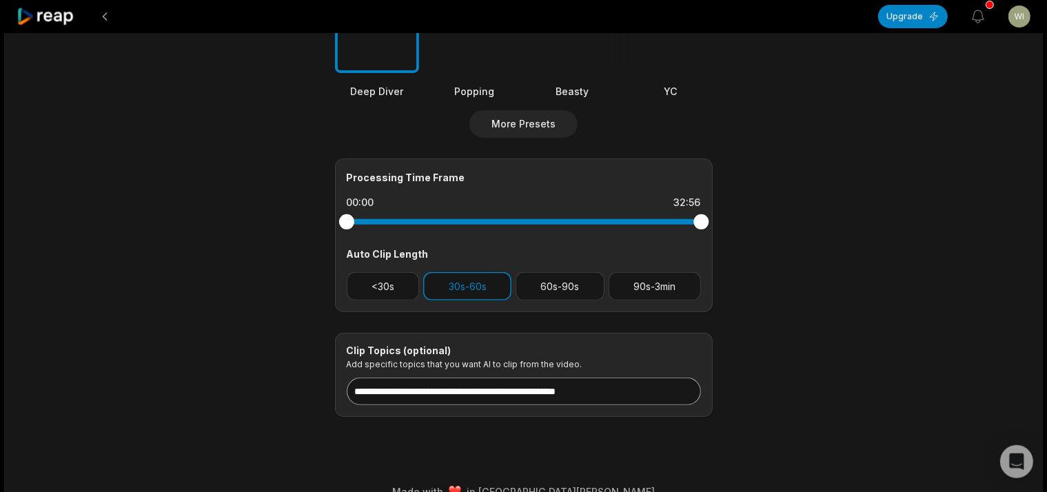
scroll to position [500, 0]
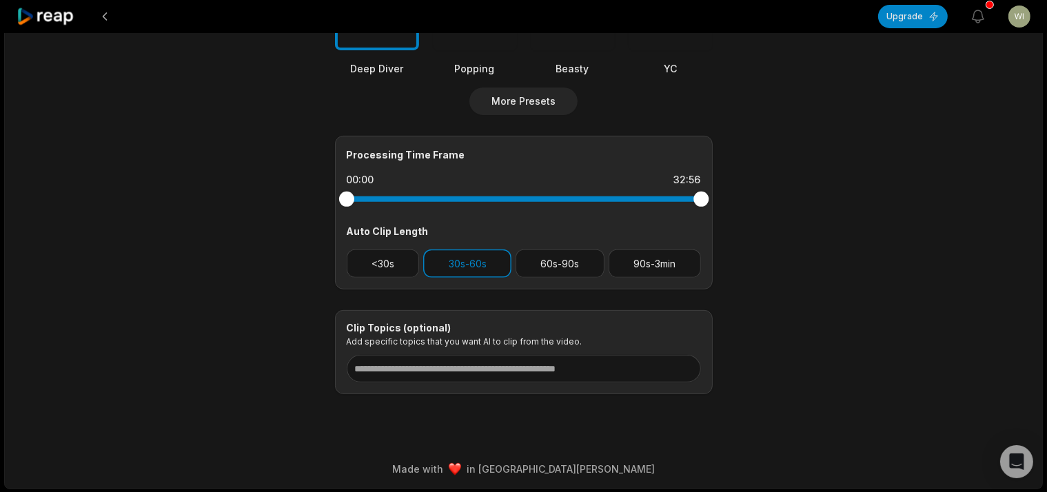
click at [343, 198] on div at bounding box center [346, 199] width 15 height 15
drag, startPoint x: 695, startPoint y: 194, endPoint x: 637, endPoint y: 193, distance: 57.9
click at [637, 193] on div at bounding box center [637, 199] width 15 height 15
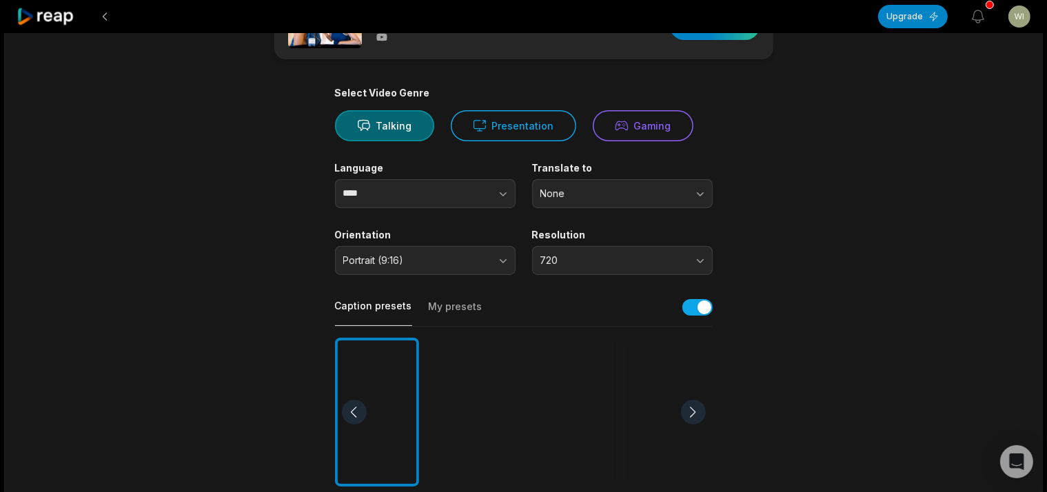
scroll to position [0, 0]
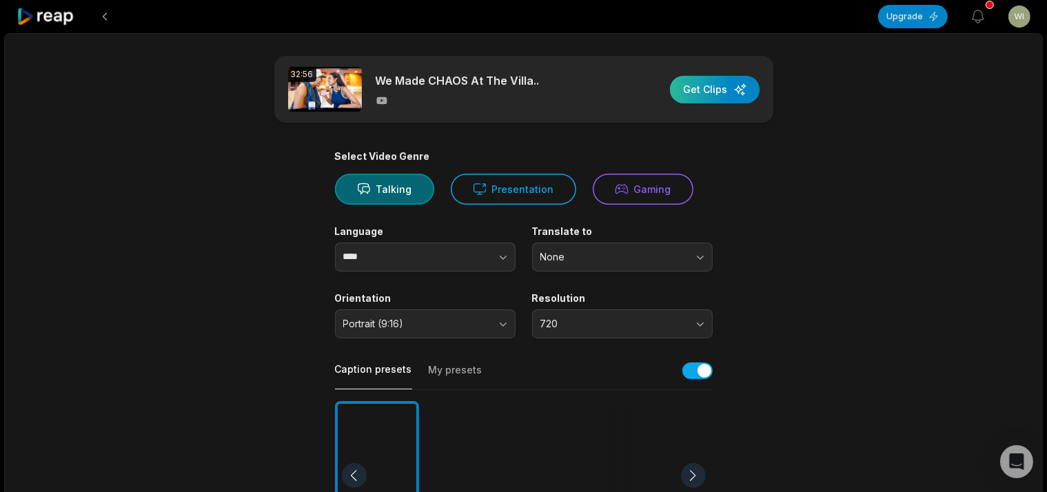
click at [731, 98] on div "button" at bounding box center [715, 90] width 90 height 28
